Goal: Information Seeking & Learning: Learn about a topic

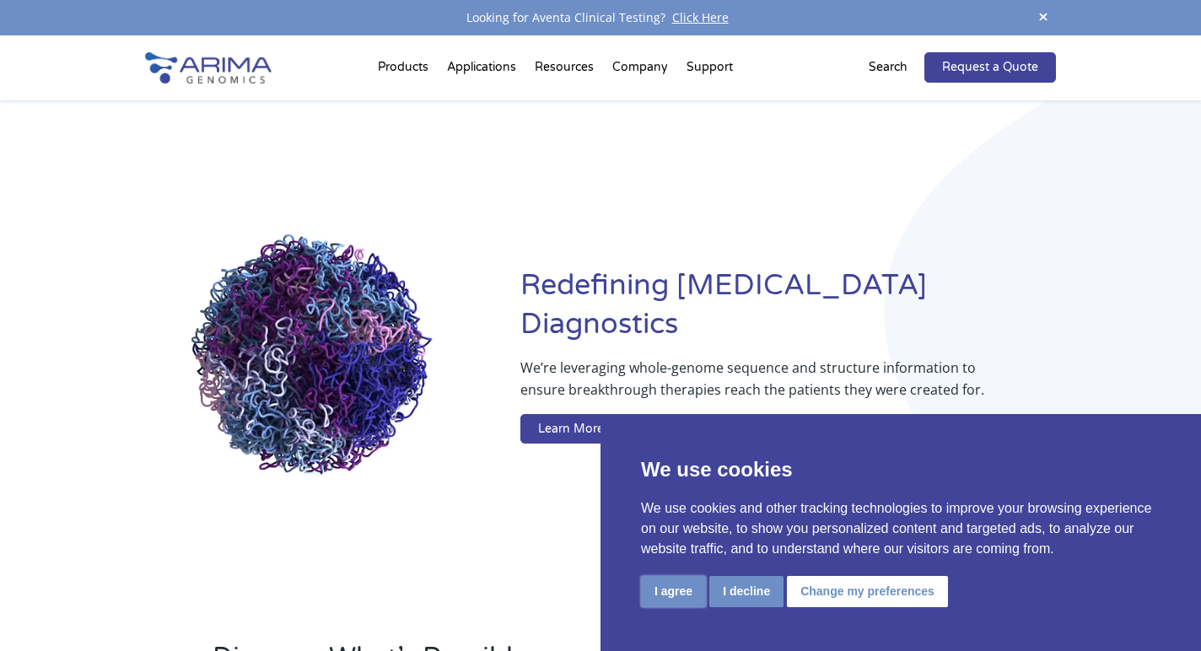
click at [683, 591] on button "I agree" at bounding box center [673, 591] width 65 height 31
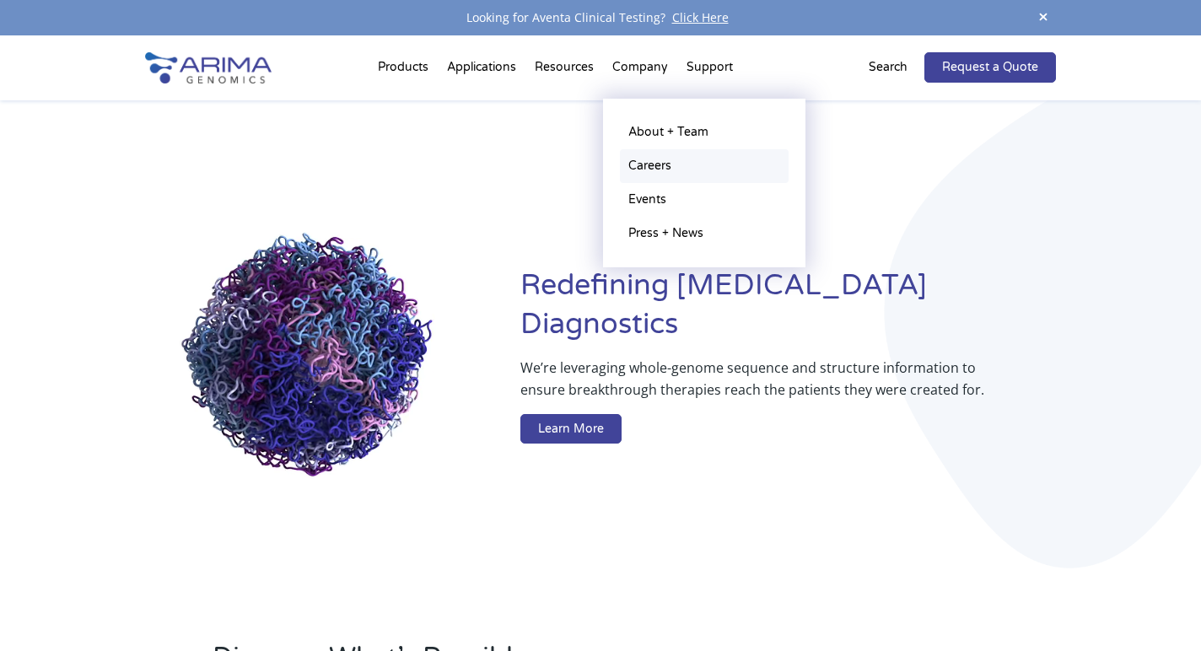
click at [638, 167] on link "Careers" at bounding box center [704, 166] width 169 height 34
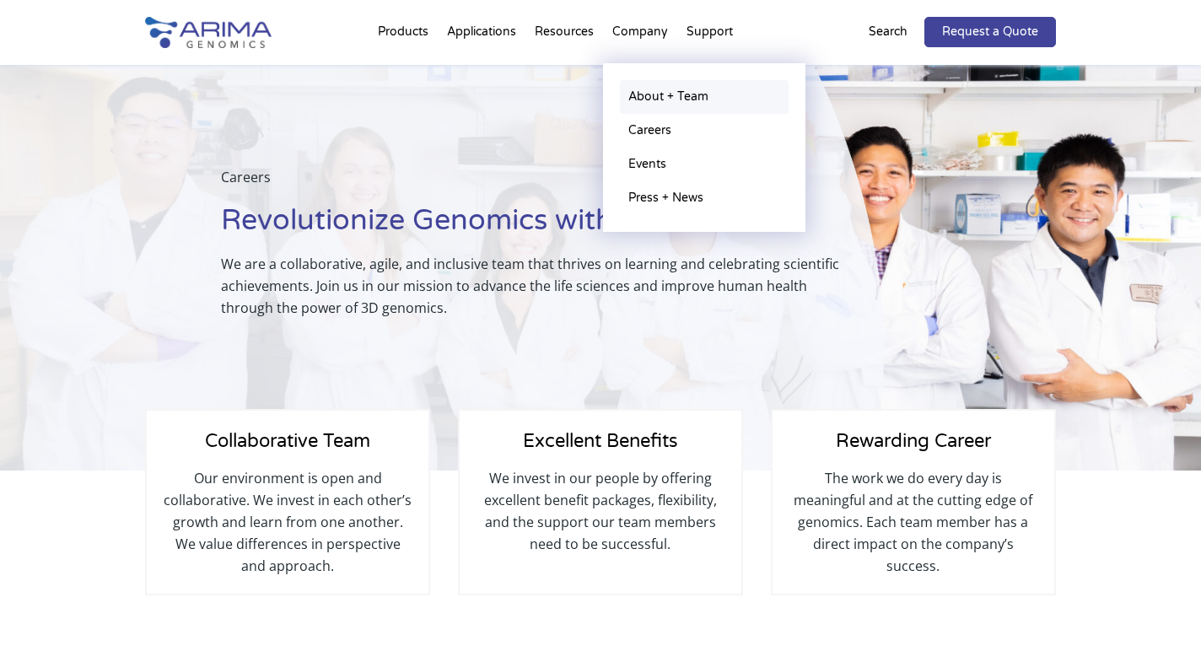
click at [635, 95] on link "About + Team" at bounding box center [704, 97] width 169 height 34
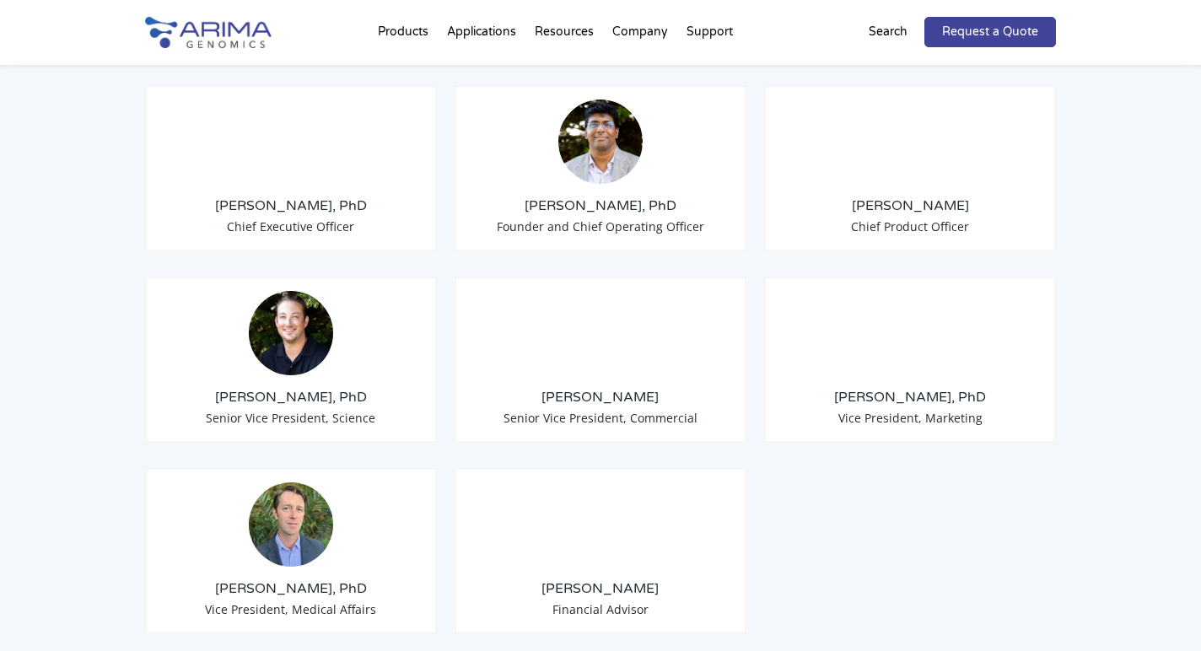
scroll to position [1360, 0]
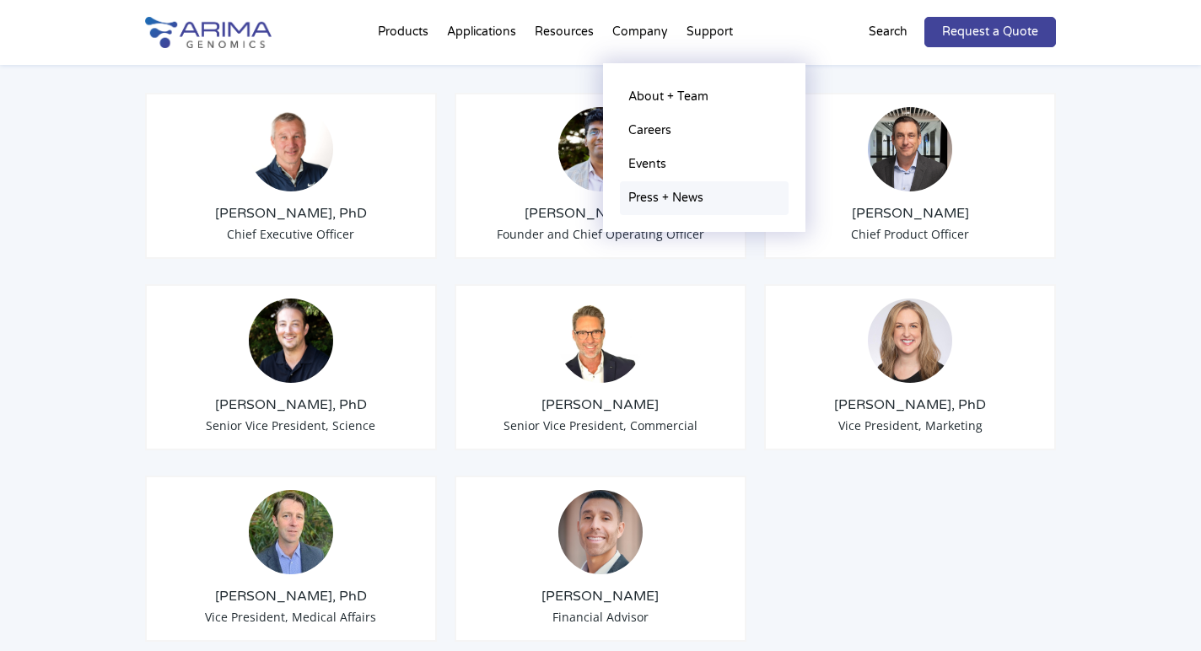
click at [648, 198] on link "Press + News" at bounding box center [704, 198] width 169 height 34
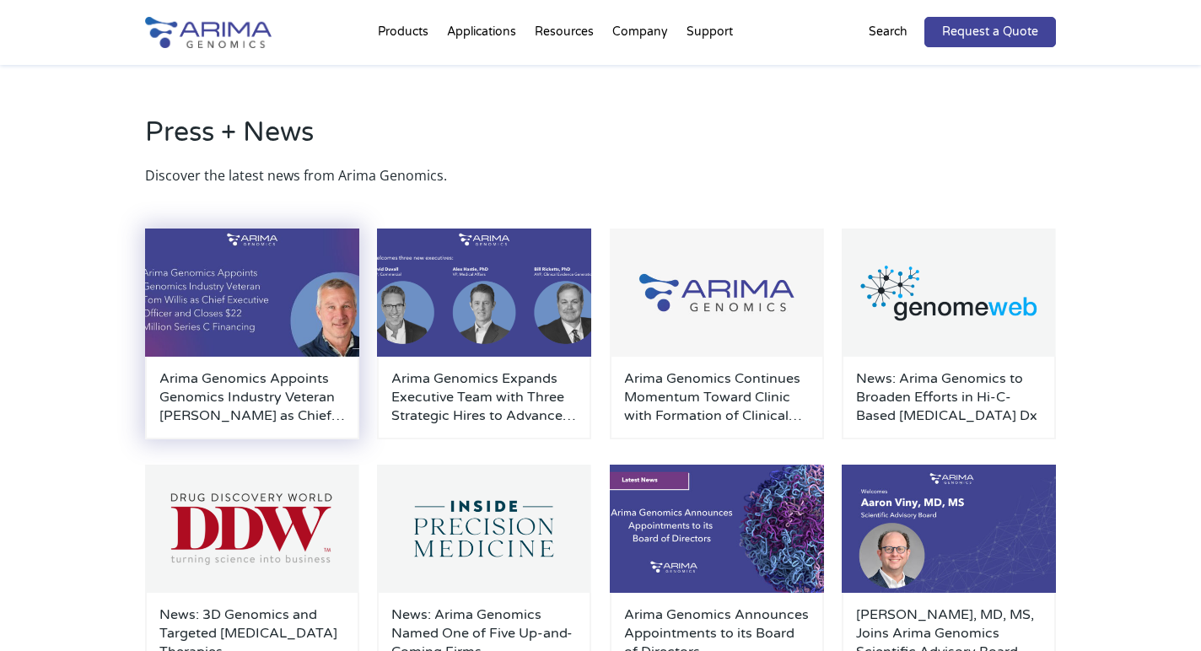
click at [221, 404] on h3 "Arima Genomics Appoints Genomics Industry Veteran [PERSON_NAME] as Chief Execut…" at bounding box center [252, 397] width 186 height 56
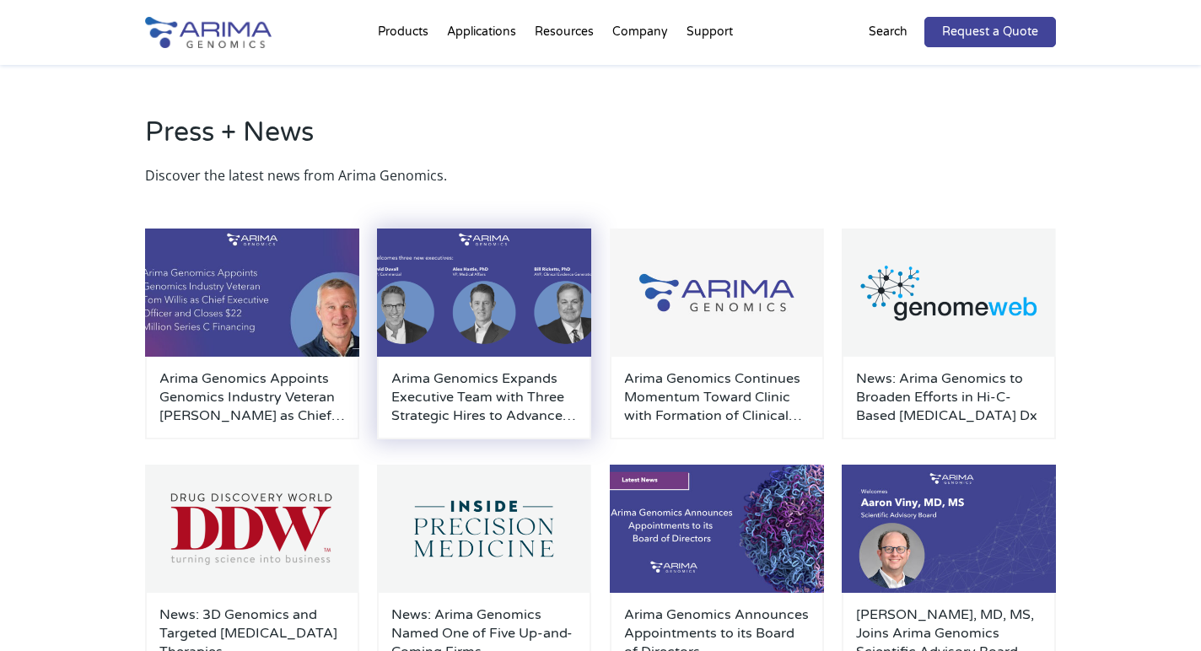
click at [465, 406] on h3 "Arima Genomics Expands Executive Team with Three Strategic Hires to Advance Cli…" at bounding box center [484, 397] width 186 height 56
